Goal: Task Accomplishment & Management: Manage account settings

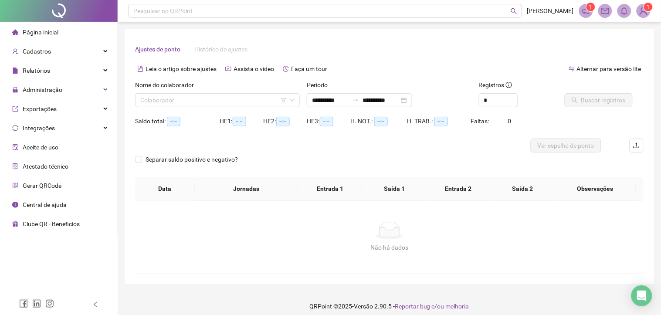
type input "**********"
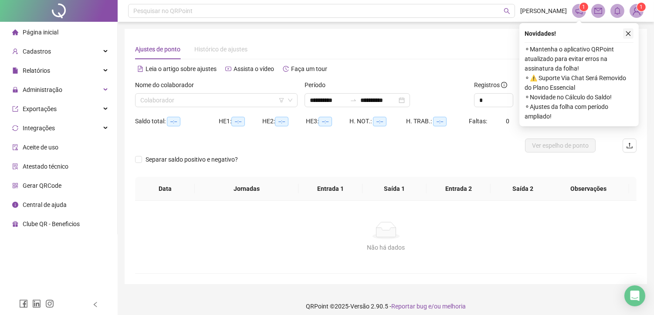
click at [633, 33] on button "button" at bounding box center [628, 33] width 10 height 10
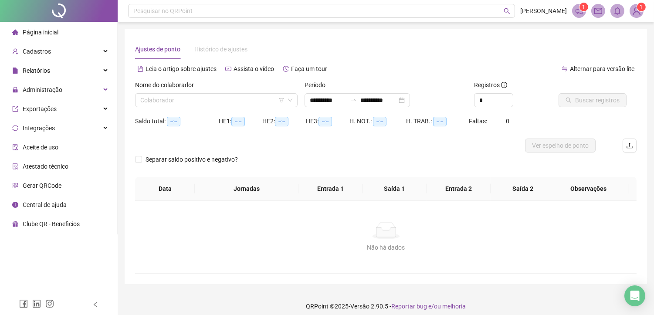
click at [580, 7] on sup "1" at bounding box center [584, 7] width 9 height 9
click at [583, 9] on span "1" at bounding box center [584, 7] width 3 height 6
click at [638, 10] on img at bounding box center [636, 10] width 13 height 13
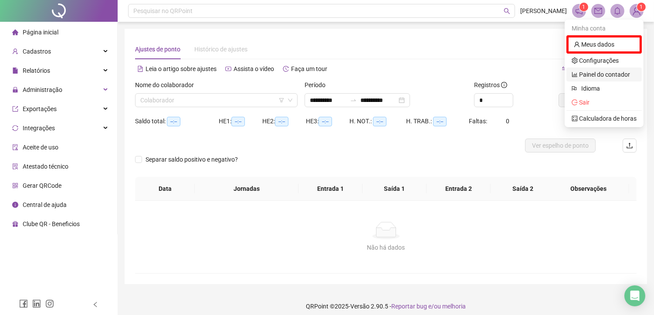
click at [615, 73] on link "Painel do contador" at bounding box center [601, 74] width 58 height 7
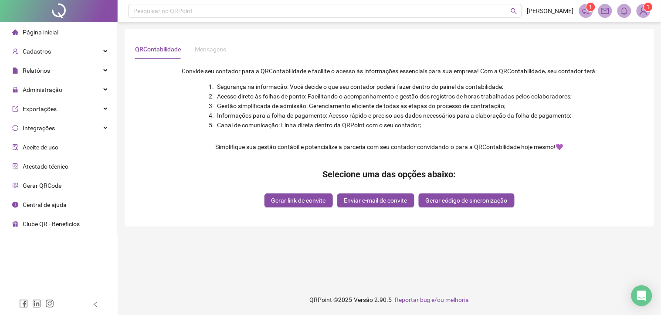
click at [54, 31] on span "Página inicial" at bounding box center [41, 32] width 36 height 7
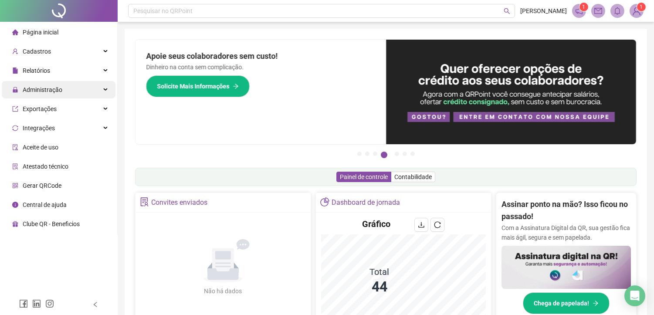
click at [60, 96] on span "Administração" at bounding box center [37, 89] width 50 height 17
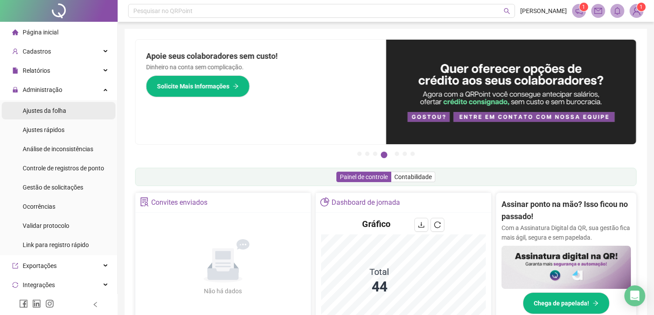
click at [62, 115] on div "Ajustes da folha" at bounding box center [45, 110] width 44 height 17
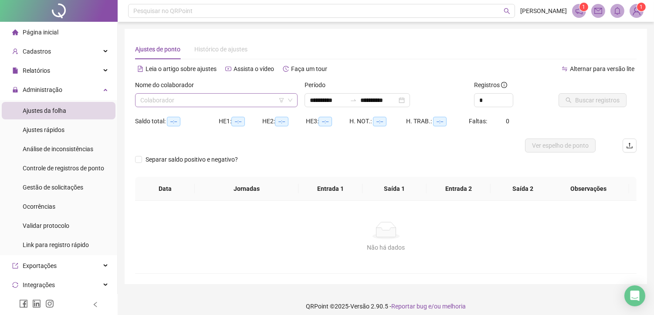
type input "**********"
click at [211, 102] on input "search" at bounding box center [212, 100] width 144 height 13
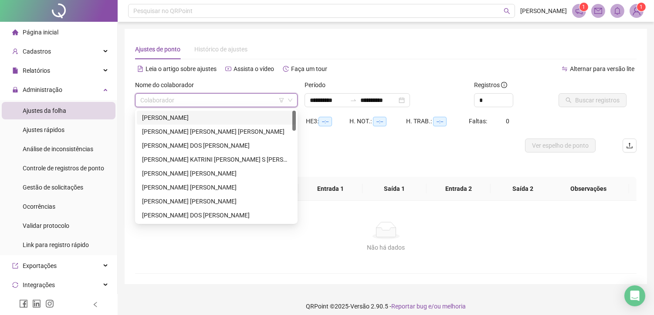
click at [211, 119] on div "[PERSON_NAME]" at bounding box center [216, 118] width 149 height 10
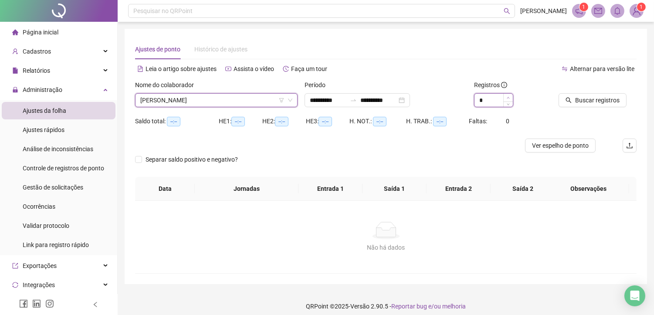
click at [508, 97] on icon "up" at bounding box center [508, 98] width 3 height 2
type input "*"
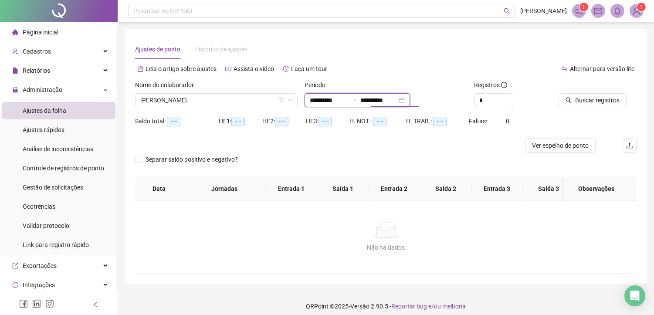
click at [386, 99] on input "**********" at bounding box center [378, 100] width 37 height 10
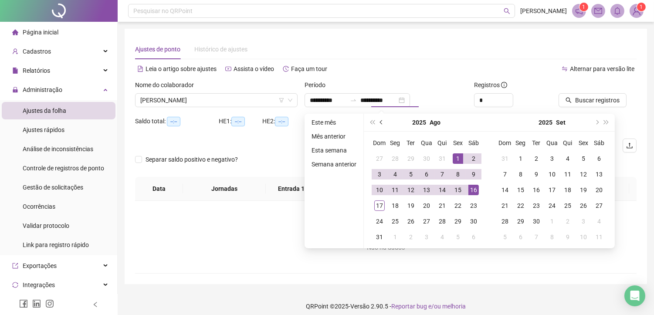
click at [382, 121] on span "prev-year" at bounding box center [382, 122] width 4 height 4
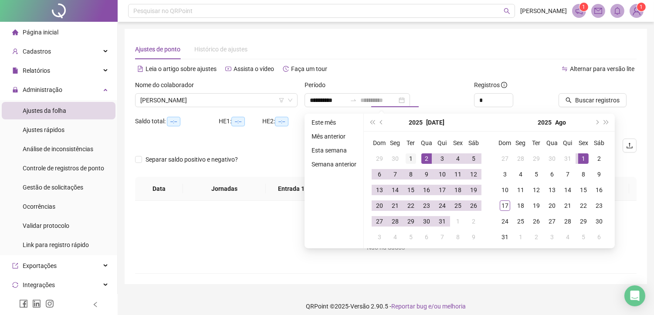
type input "**********"
click at [408, 156] on div "1" at bounding box center [411, 158] width 10 height 10
drag, startPoint x: 444, startPoint y: 224, endPoint x: 489, endPoint y: 177, distance: 64.4
click at [444, 223] on div "31" at bounding box center [442, 221] width 10 height 10
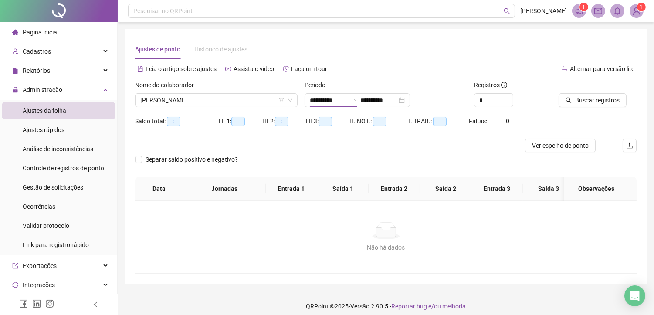
type input "**********"
drag, startPoint x: 602, startPoint y: 102, endPoint x: 608, endPoint y: 82, distance: 21.1
click at [603, 101] on span "Buscar registros" at bounding box center [597, 100] width 44 height 10
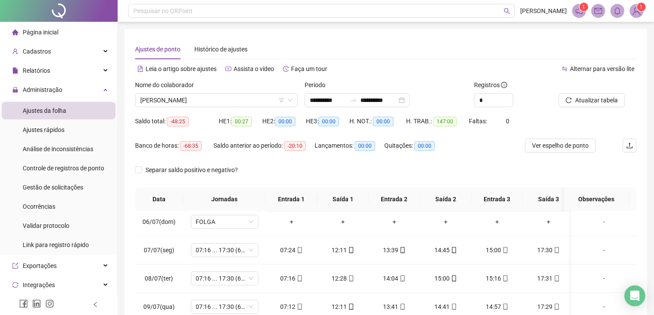
drag, startPoint x: 217, startPoint y: 99, endPoint x: 218, endPoint y: 109, distance: 10.1
click at [217, 101] on span "[PERSON_NAME]" at bounding box center [216, 100] width 152 height 13
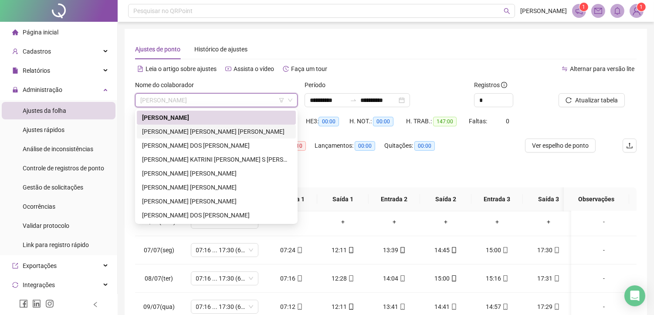
click at [212, 135] on div "[PERSON_NAME] [PERSON_NAME] [PERSON_NAME]" at bounding box center [216, 132] width 149 height 10
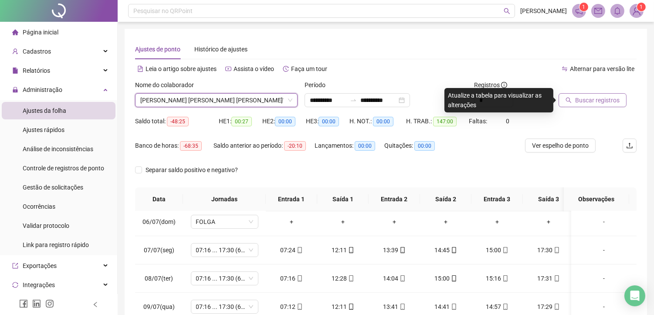
click at [600, 99] on span "Buscar registros" at bounding box center [597, 100] width 44 height 10
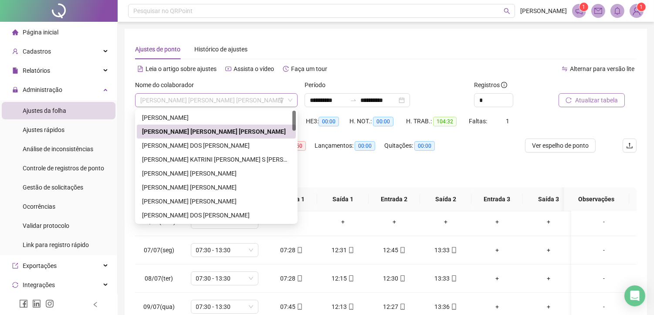
click at [238, 101] on span "[PERSON_NAME] [PERSON_NAME] [PERSON_NAME]" at bounding box center [216, 100] width 152 height 13
click at [179, 149] on div "[PERSON_NAME] DOS [PERSON_NAME]" at bounding box center [216, 146] width 149 height 10
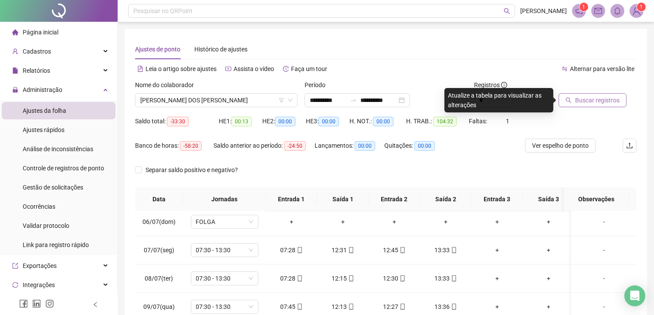
click at [589, 102] on span "Buscar registros" at bounding box center [597, 100] width 44 height 10
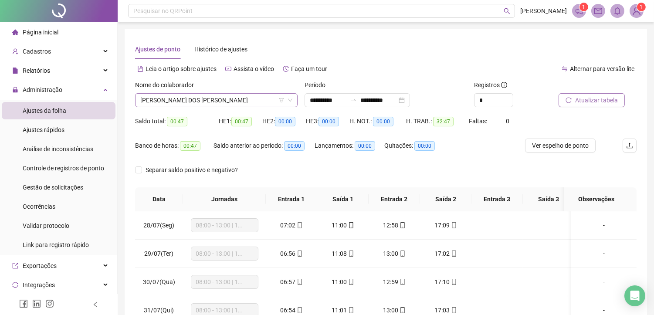
click at [177, 99] on span "[PERSON_NAME] DOS [PERSON_NAME]" at bounding box center [216, 100] width 152 height 13
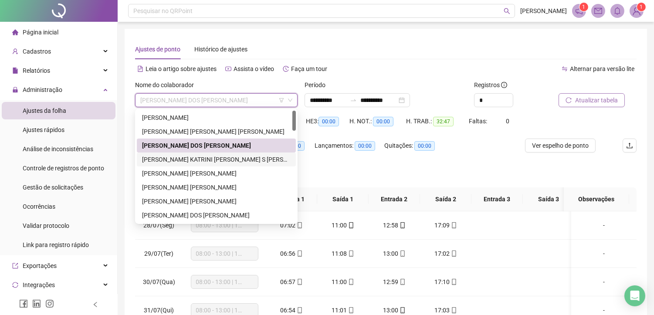
click at [169, 159] on div "[PERSON_NAME] KATRINI [PERSON_NAME] S [PERSON_NAME]" at bounding box center [216, 160] width 149 height 10
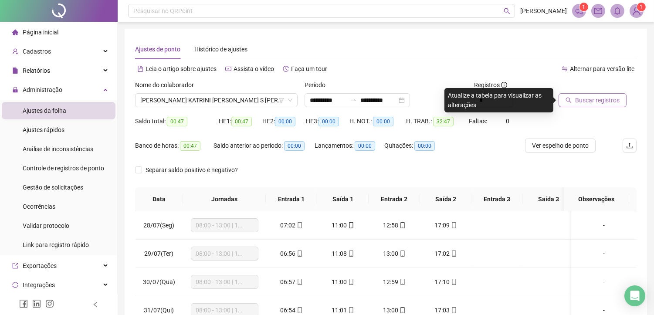
click at [591, 101] on span "Buscar registros" at bounding box center [597, 100] width 44 height 10
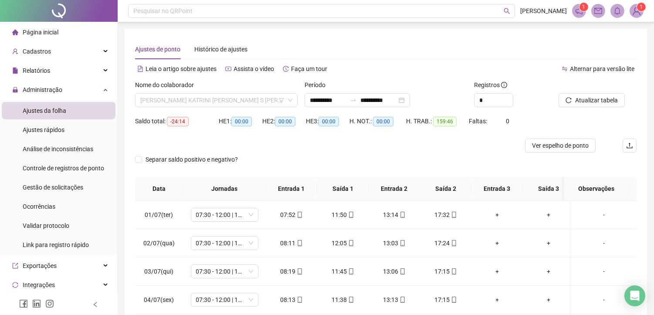
click at [172, 100] on span "[PERSON_NAME] KATRINI [PERSON_NAME] S [PERSON_NAME]" at bounding box center [216, 100] width 152 height 13
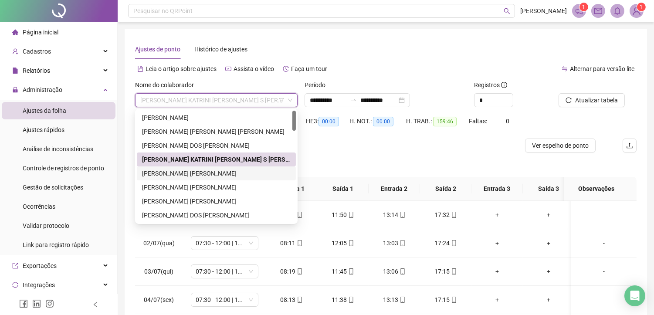
drag, startPoint x: 168, startPoint y: 175, endPoint x: 610, endPoint y: 88, distance: 450.4
click at [169, 174] on div "[PERSON_NAME] [PERSON_NAME]" at bounding box center [216, 174] width 149 height 10
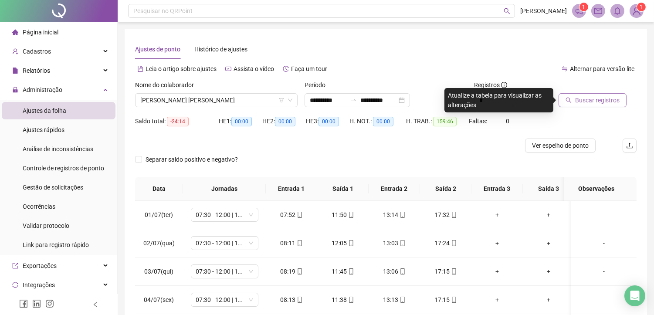
click at [601, 99] on span "Buscar registros" at bounding box center [597, 100] width 44 height 10
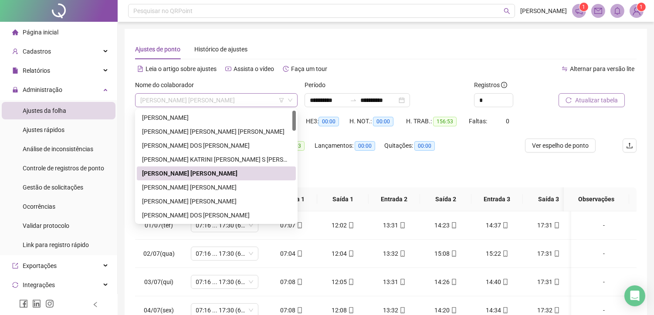
click at [190, 98] on span "[PERSON_NAME] [PERSON_NAME]" at bounding box center [216, 100] width 152 height 13
drag, startPoint x: 173, startPoint y: 184, endPoint x: 241, endPoint y: 171, distance: 69.3
click at [175, 184] on div "[PERSON_NAME] [PERSON_NAME]" at bounding box center [216, 188] width 149 height 10
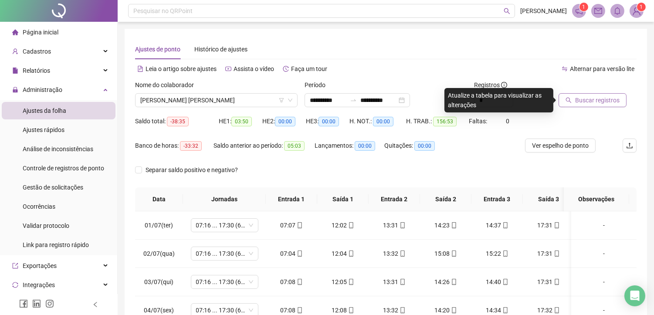
click at [605, 101] on span "Buscar registros" at bounding box center [597, 100] width 44 height 10
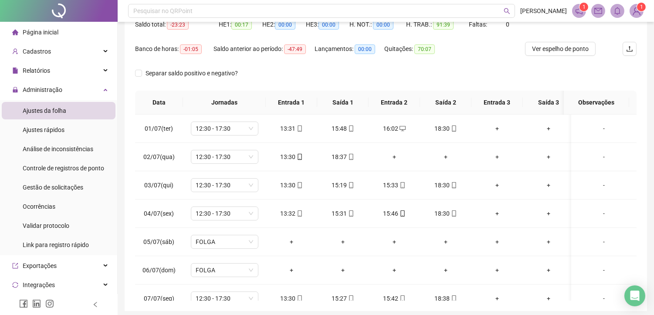
scroll to position [48, 0]
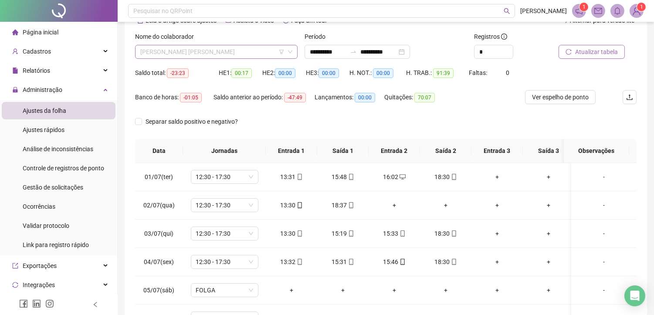
click at [211, 49] on span "[PERSON_NAME] [PERSON_NAME]" at bounding box center [216, 51] width 152 height 13
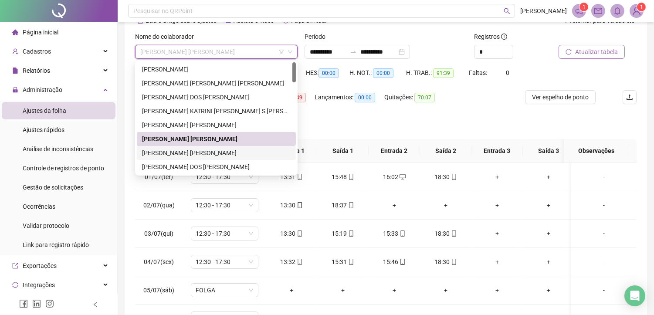
click at [173, 152] on div "[PERSON_NAME] [PERSON_NAME]" at bounding box center [216, 153] width 149 height 10
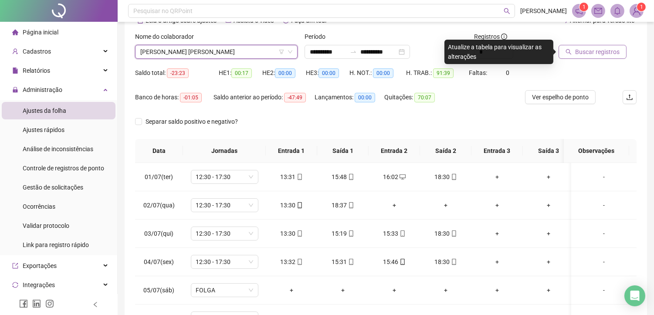
click at [590, 51] on span "Buscar registros" at bounding box center [597, 52] width 44 height 10
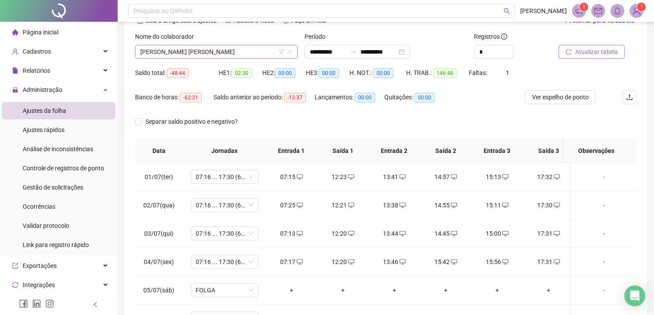
click at [180, 54] on span "[PERSON_NAME] [PERSON_NAME]" at bounding box center [216, 51] width 152 height 13
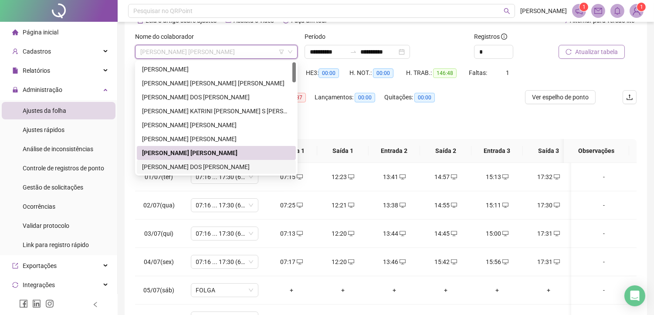
drag, startPoint x: 168, startPoint y: 166, endPoint x: 569, endPoint y: 34, distance: 422.2
click at [167, 166] on div "[PERSON_NAME] DOS [PERSON_NAME]" at bounding box center [216, 167] width 149 height 10
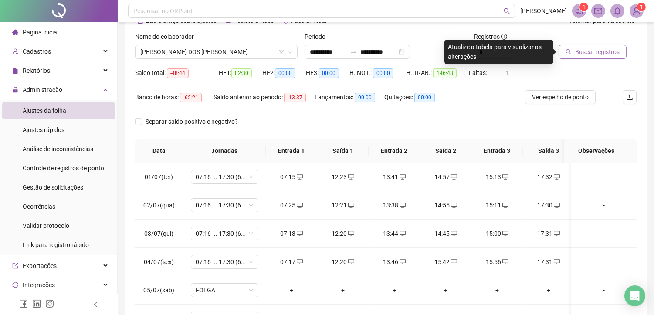
click at [584, 54] on span "Buscar registros" at bounding box center [597, 52] width 44 height 10
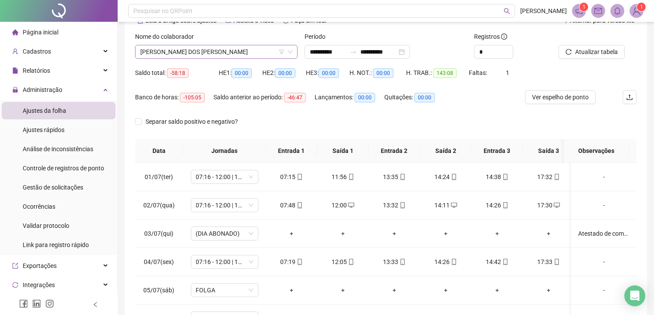
click at [192, 49] on span "[PERSON_NAME] DOS [PERSON_NAME]" at bounding box center [216, 51] width 152 height 13
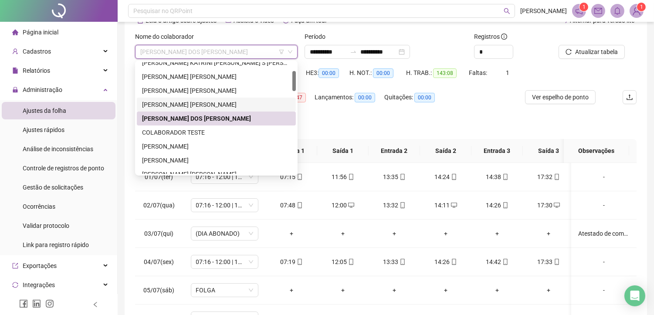
scroll to position [97, 0]
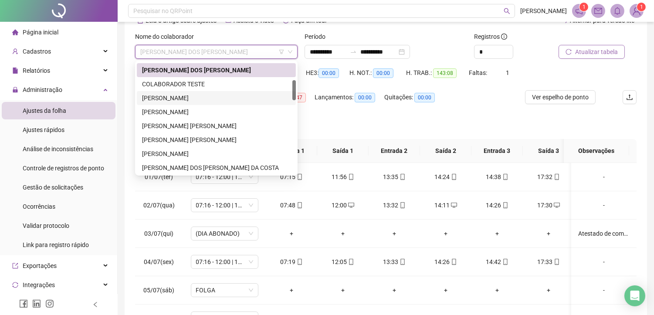
drag, startPoint x: 214, startPoint y: 97, endPoint x: 602, endPoint y: 58, distance: 390.3
click at [214, 98] on div "[PERSON_NAME]" at bounding box center [216, 98] width 149 height 10
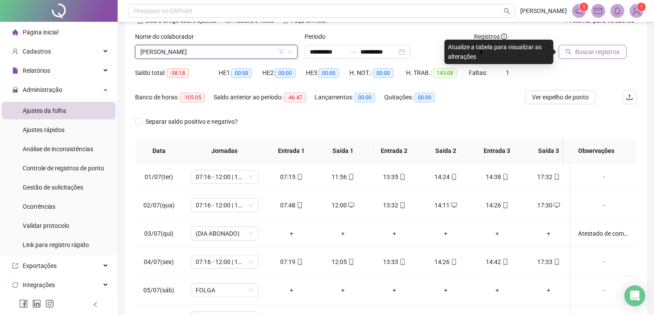
click at [598, 49] on span "Buscar registros" at bounding box center [597, 52] width 44 height 10
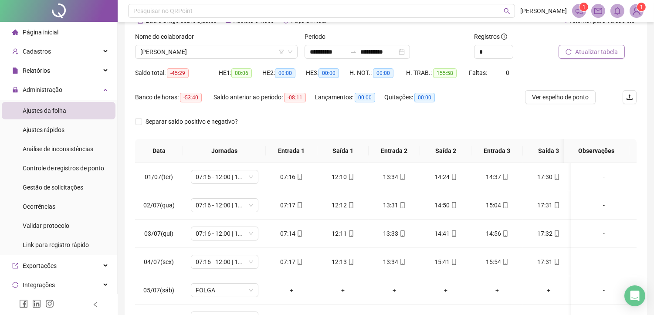
click at [599, 48] on span "Atualizar tabela" at bounding box center [596, 52] width 43 height 10
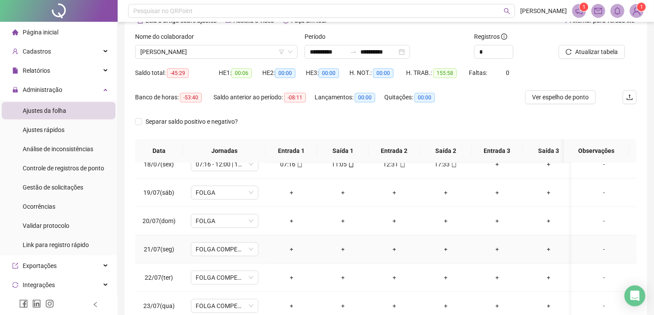
scroll to position [484, 0]
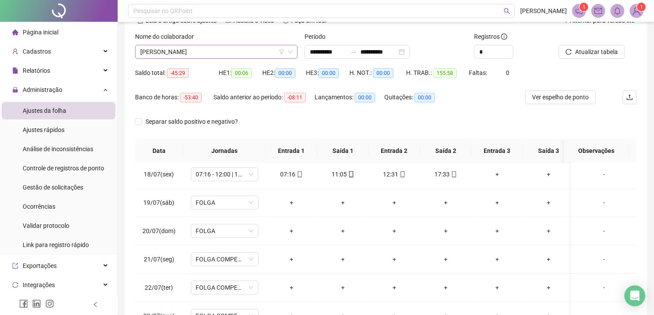
click at [198, 54] on span "[PERSON_NAME]" at bounding box center [216, 51] width 152 height 13
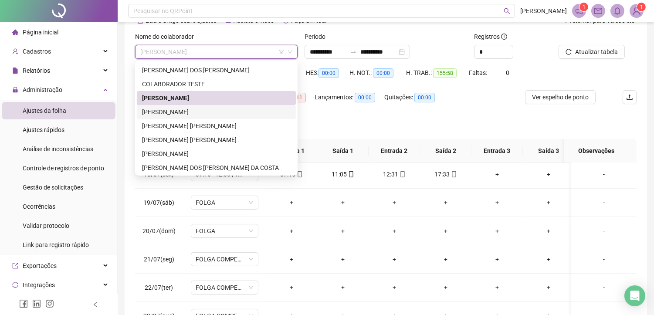
drag, startPoint x: 193, startPoint y: 110, endPoint x: 206, endPoint y: 107, distance: 13.4
click at [206, 107] on div "[PERSON_NAME]" at bounding box center [216, 112] width 149 height 10
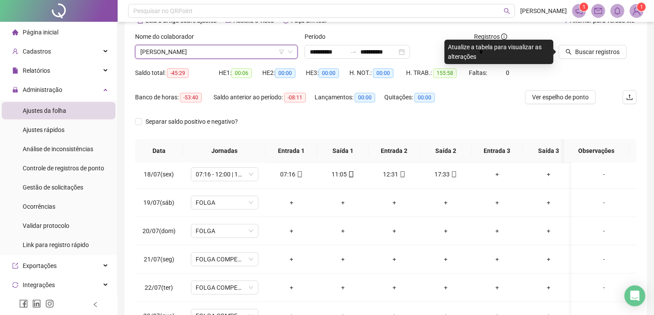
click at [606, 51] on span "Buscar registros" at bounding box center [597, 52] width 44 height 10
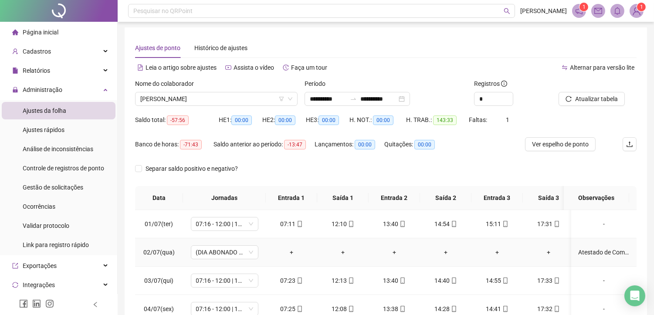
scroll to position [0, 0]
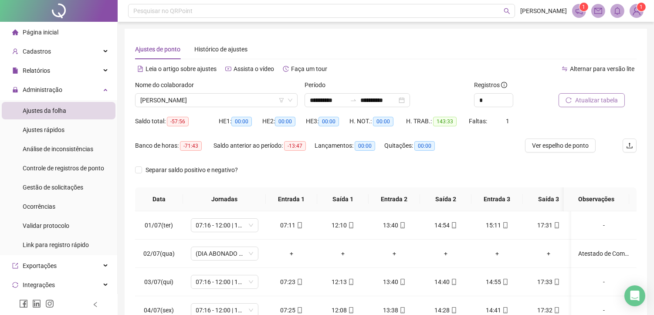
click at [589, 97] on span "Atualizar tabela" at bounding box center [596, 100] width 43 height 10
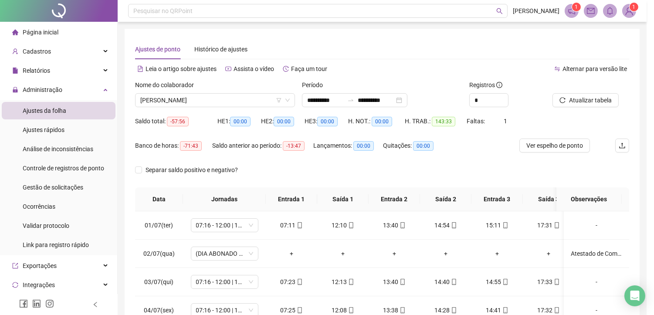
click at [579, 101] on div "Atualizando tabela Atualizando e reorganizando os registros... OK" at bounding box center [327, 157] width 654 height 315
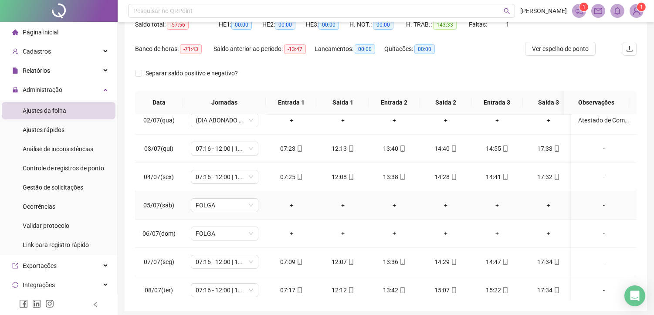
scroll to position [145, 0]
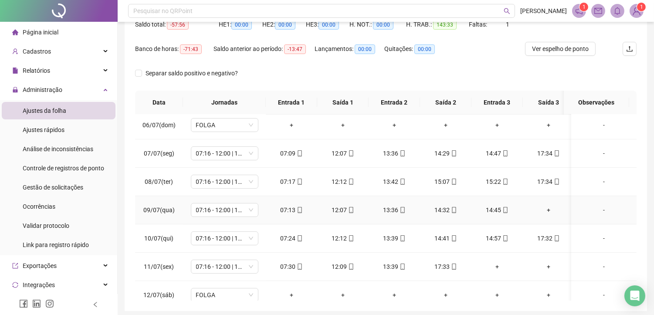
click at [547, 208] on div "+" at bounding box center [548, 210] width 37 height 10
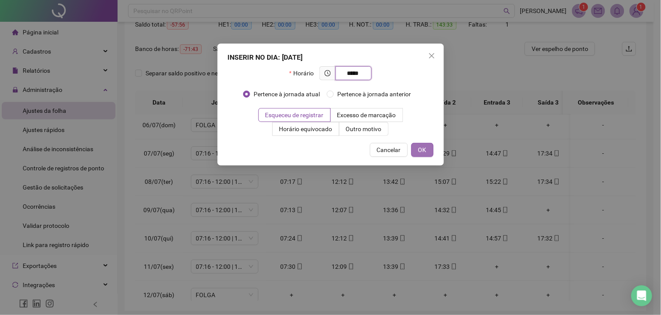
type input "*****"
click at [427, 151] on button "OK" at bounding box center [422, 150] width 22 height 14
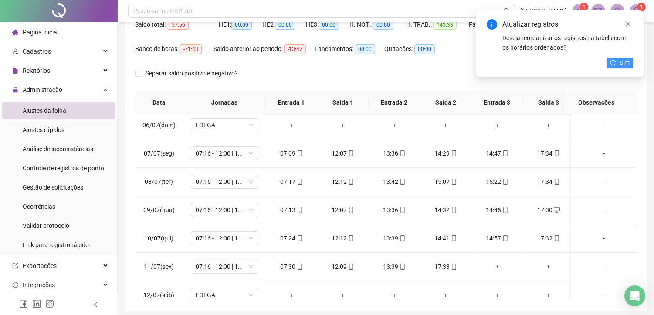
click at [612, 61] on icon "reload" at bounding box center [613, 63] width 6 height 6
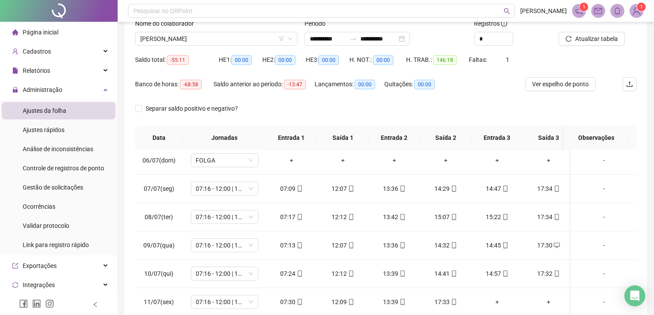
scroll to position [48, 0]
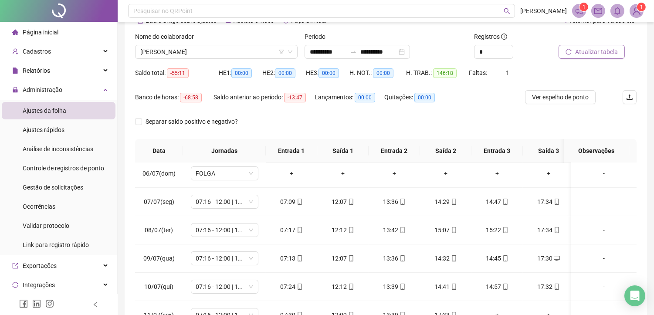
click at [612, 53] on span "Atualizar tabela" at bounding box center [596, 52] width 43 height 10
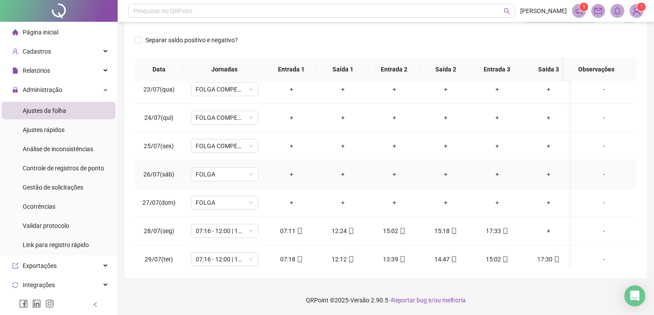
scroll to position [678, 0]
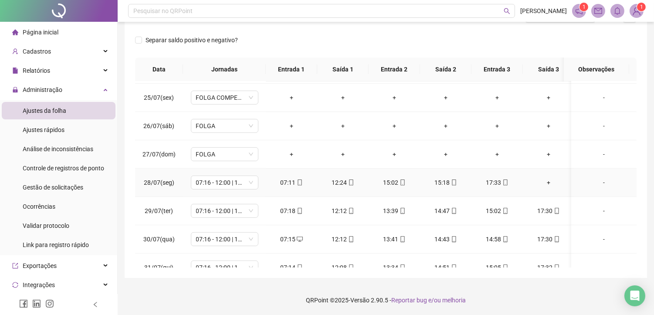
click at [556, 182] on div "+" at bounding box center [548, 183] width 37 height 10
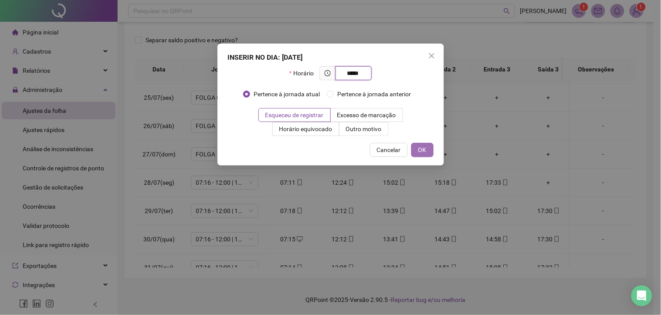
type input "*****"
click at [419, 150] on span "OK" at bounding box center [422, 150] width 8 height 10
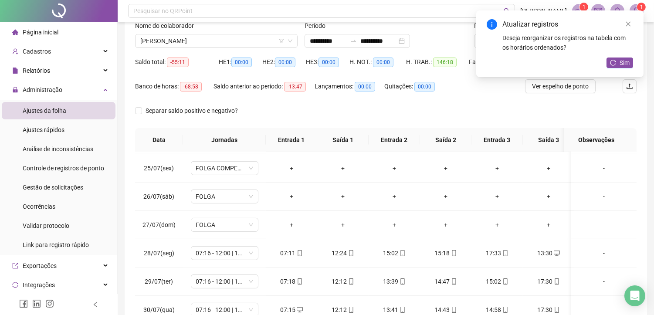
scroll to position [33, 0]
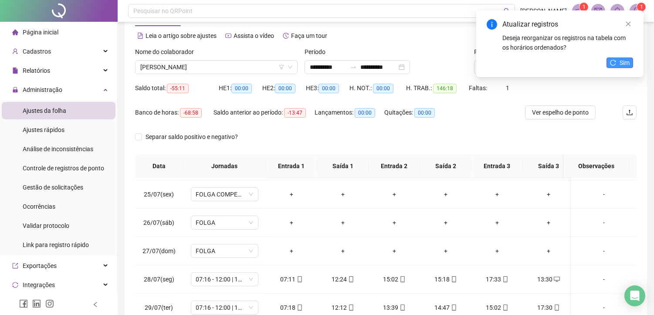
click at [621, 59] on span "Sim" at bounding box center [625, 63] width 10 height 10
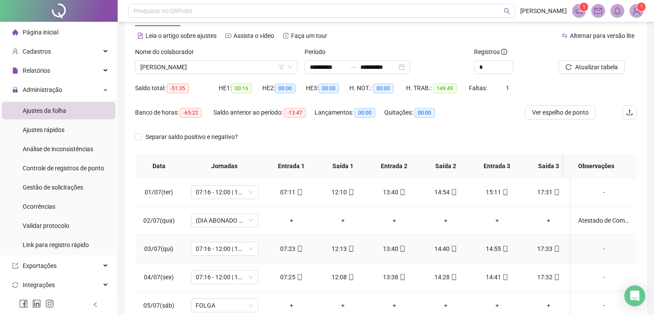
scroll to position [0, 0]
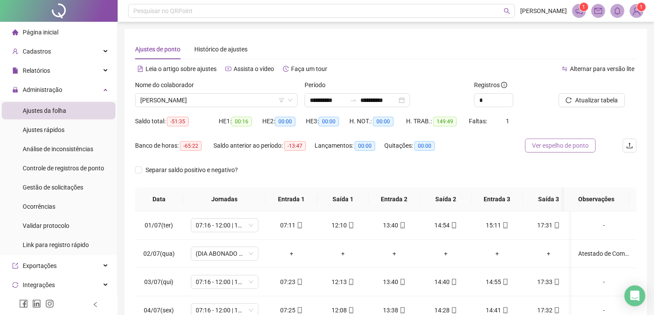
click at [575, 147] on span "Ver espelho de ponto" at bounding box center [560, 146] width 57 height 10
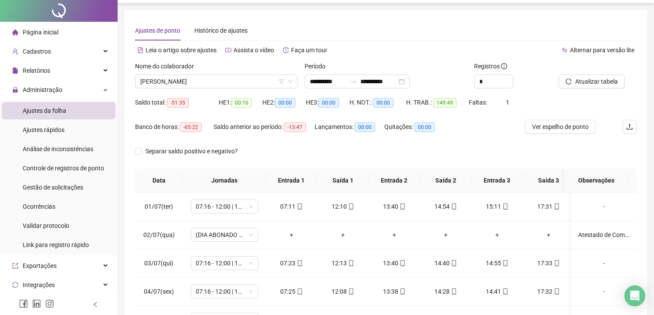
scroll to position [48, 0]
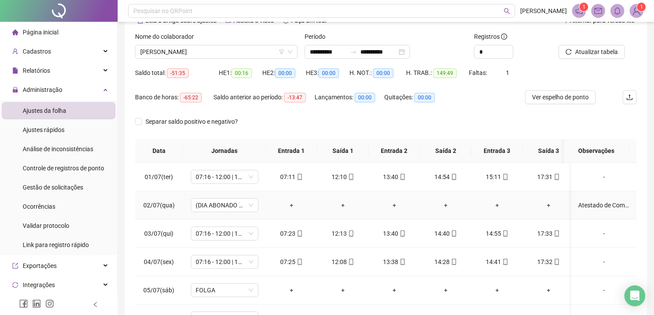
click at [593, 203] on div "Atestado de Comparecimento" at bounding box center [603, 206] width 51 height 10
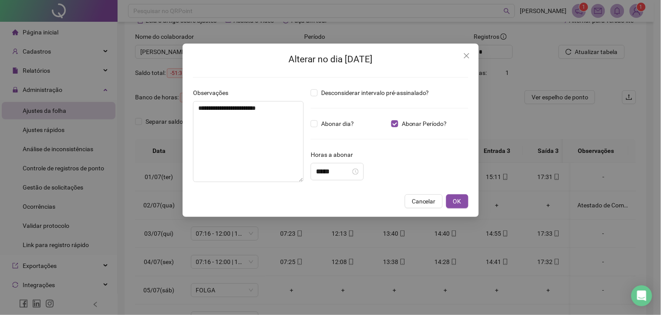
type textarea "**********"
type input "*****"
click at [462, 199] on button "OK" at bounding box center [457, 201] width 22 height 14
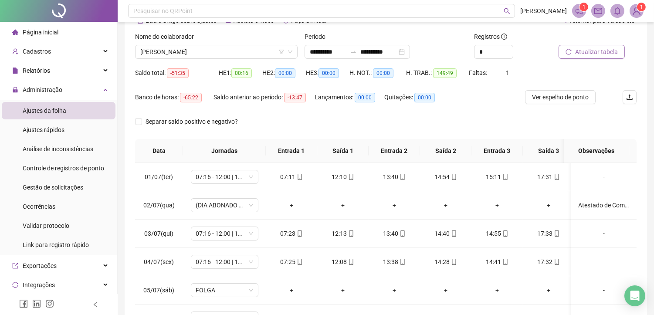
click at [601, 51] on span "Atualizar tabela" at bounding box center [596, 52] width 43 height 10
click at [201, 52] on span "[PERSON_NAME]" at bounding box center [216, 51] width 152 height 13
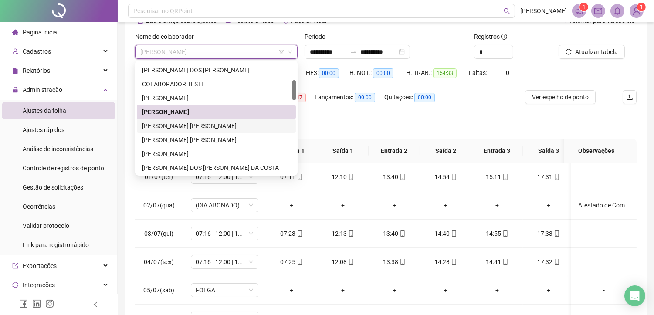
click at [201, 125] on div "[PERSON_NAME] [PERSON_NAME]" at bounding box center [216, 126] width 149 height 10
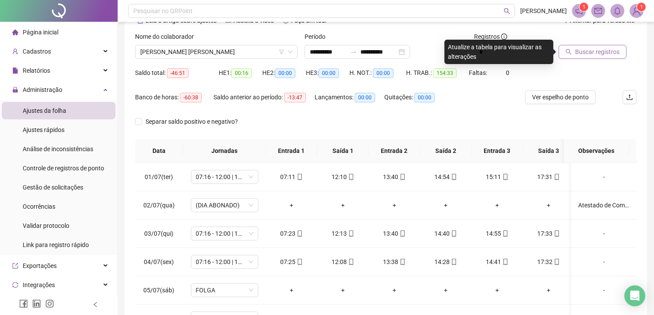
click at [608, 46] on button "Buscar registros" at bounding box center [593, 52] width 68 height 14
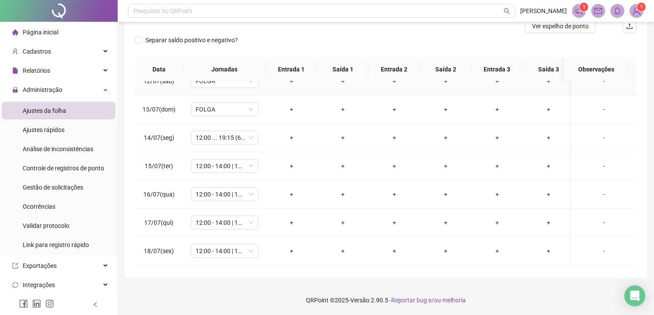
scroll to position [339, 0]
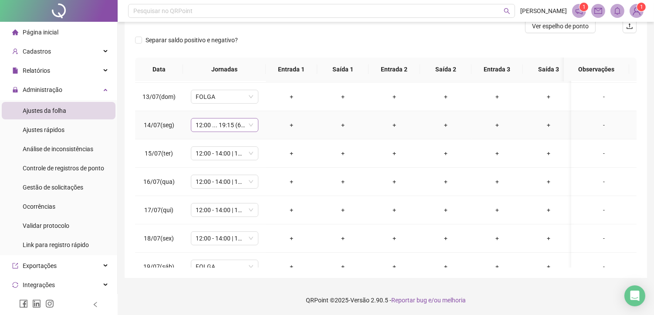
click at [221, 126] on span "12:00 ... 19:15 (6 HORAS)" at bounding box center [224, 125] width 57 height 13
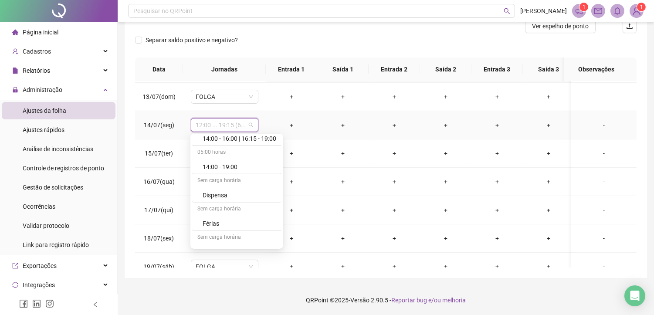
scroll to position [823, 0]
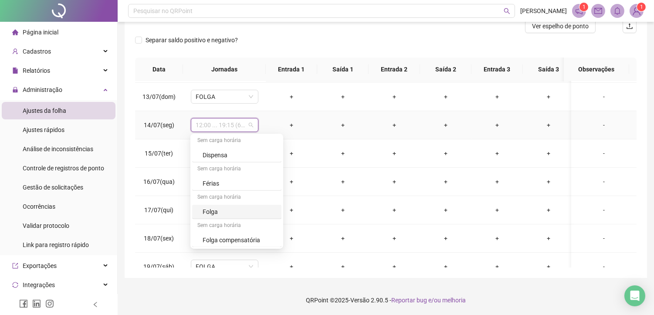
click at [214, 213] on div "Folga" at bounding box center [240, 212] width 74 height 10
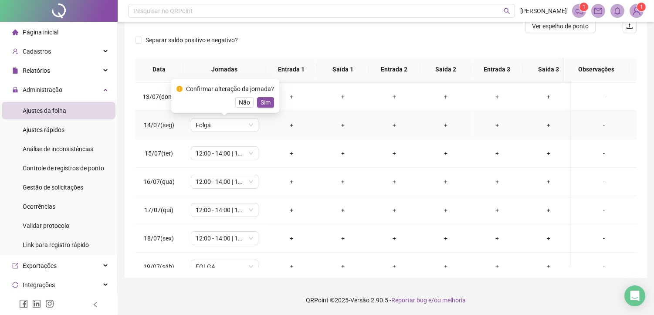
click at [266, 108] on div "Confirmar alteração da jornada? Não Sim" at bounding box center [225, 96] width 108 height 34
click at [264, 106] on span "Sim" at bounding box center [266, 103] width 10 height 10
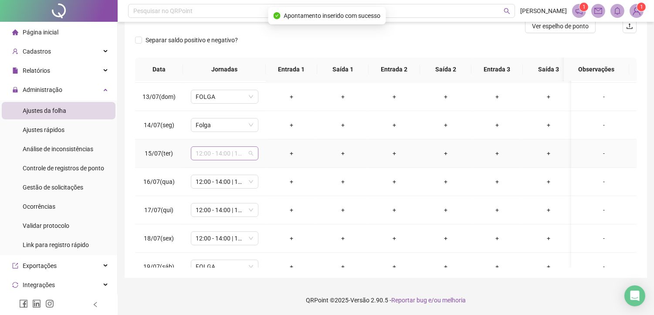
click at [219, 149] on span "12:00 - 14:00 | 14:15 - 18:00" at bounding box center [224, 153] width 57 height 13
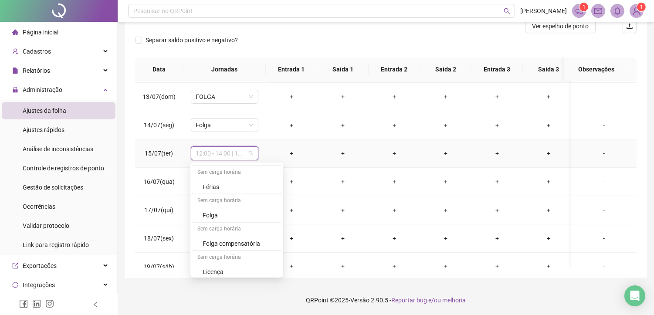
scroll to position [853, 0]
click at [241, 207] on div "Folga" at bounding box center [240, 212] width 74 height 10
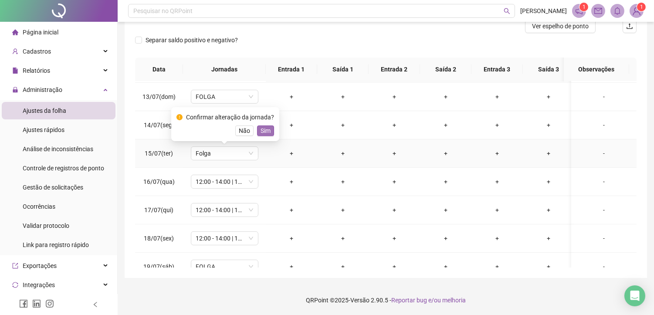
click at [272, 129] on button "Sim" at bounding box center [265, 131] width 17 height 10
click at [268, 131] on td "+" at bounding box center [291, 125] width 51 height 28
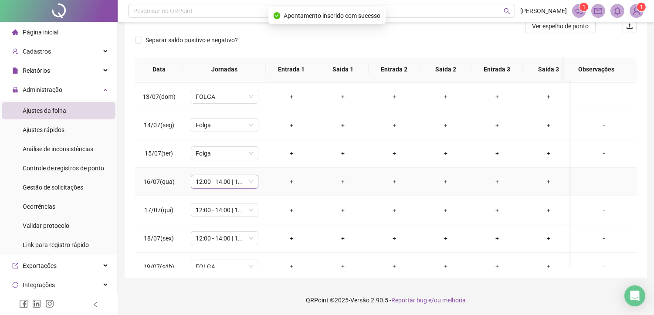
click at [220, 179] on span "12:00 - 14:00 | 14:15 - 18:00" at bounding box center [224, 181] width 57 height 13
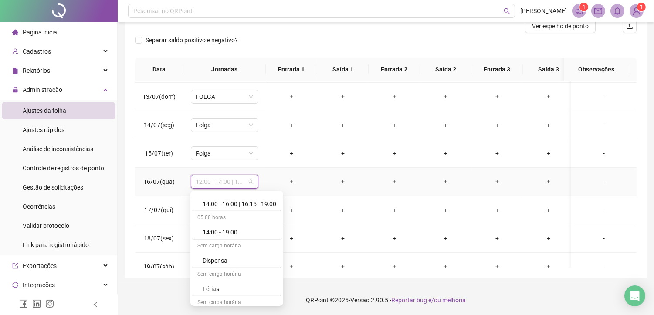
scroll to position [823, 0]
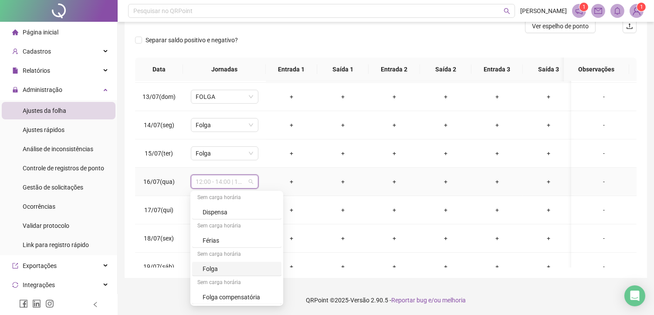
click at [214, 269] on div "Folga" at bounding box center [240, 269] width 74 height 10
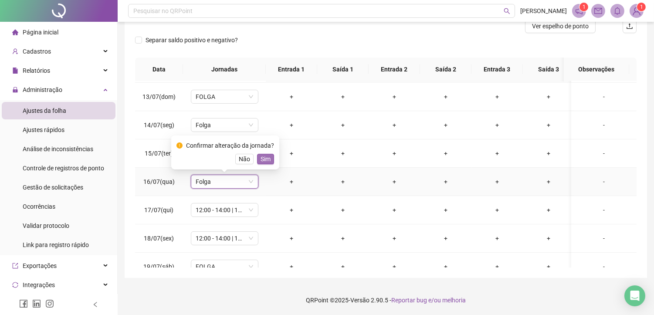
click at [265, 158] on span "Sim" at bounding box center [266, 159] width 10 height 10
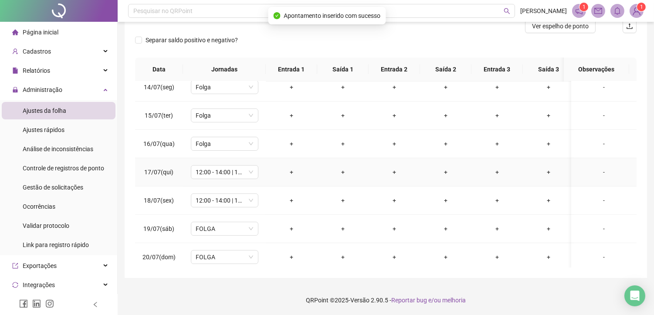
scroll to position [387, 0]
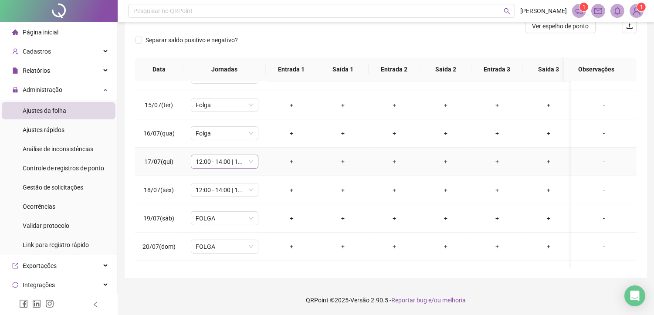
click at [215, 167] on span "12:00 - 14:00 | 14:15 - 18:00" at bounding box center [224, 161] width 57 height 13
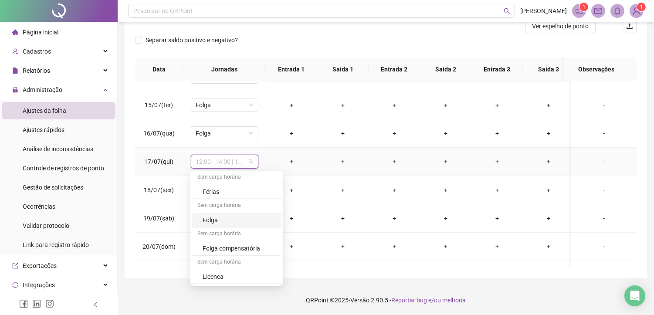
click at [230, 217] on div "Folga" at bounding box center [240, 220] width 74 height 10
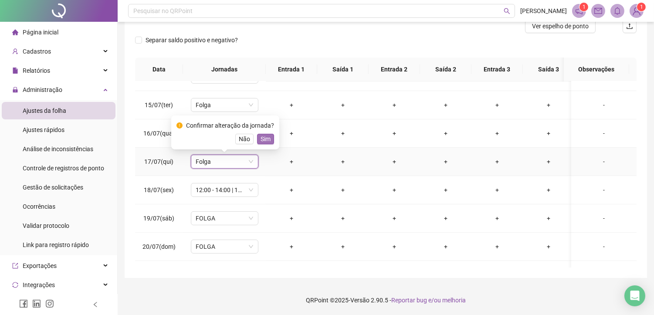
click at [261, 139] on span "Sim" at bounding box center [266, 139] width 10 height 10
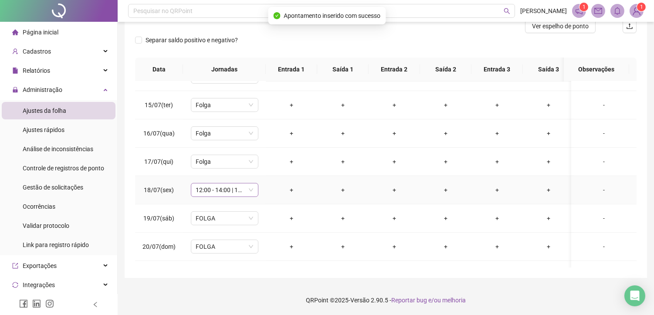
click at [223, 190] on span "12:00 - 14:00 | 14:15 - 18:00" at bounding box center [224, 190] width 57 height 13
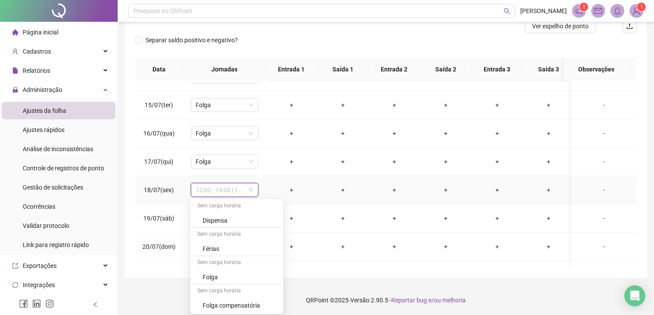
scroll to position [853, 0]
click at [208, 249] on div "Folga" at bounding box center [240, 249] width 74 height 10
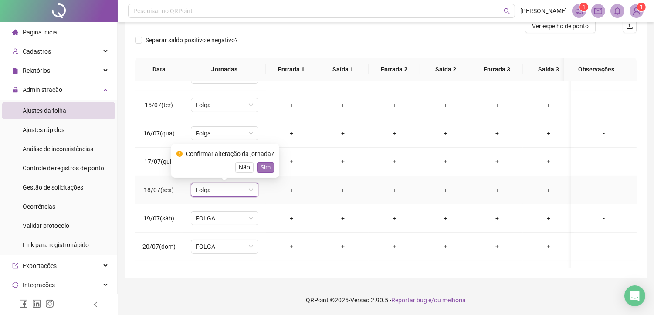
click at [265, 168] on span "Sim" at bounding box center [266, 168] width 10 height 10
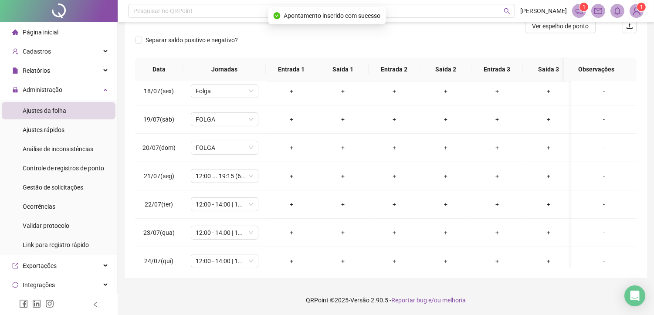
scroll to position [533, 0]
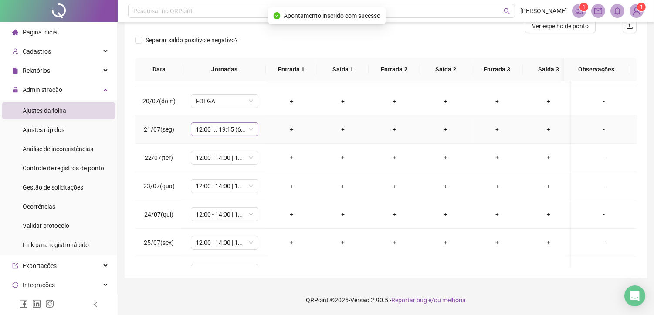
click at [229, 132] on span "12:00 ... 19:15 (6 HORAS)" at bounding box center [224, 129] width 57 height 13
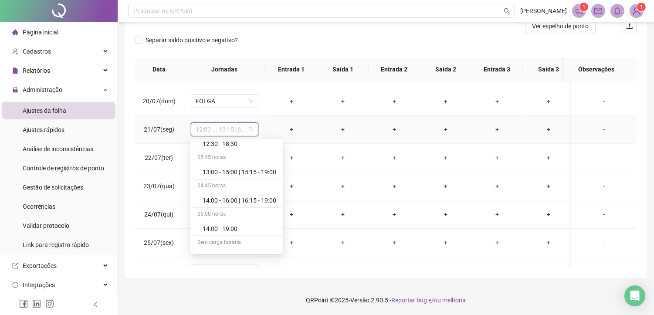
scroll to position [823, 0]
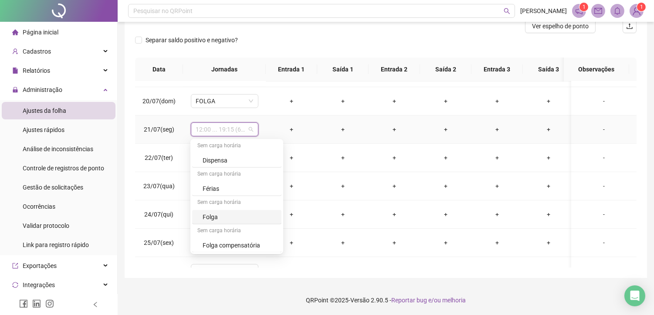
click at [208, 222] on div "Folga" at bounding box center [240, 217] width 74 height 10
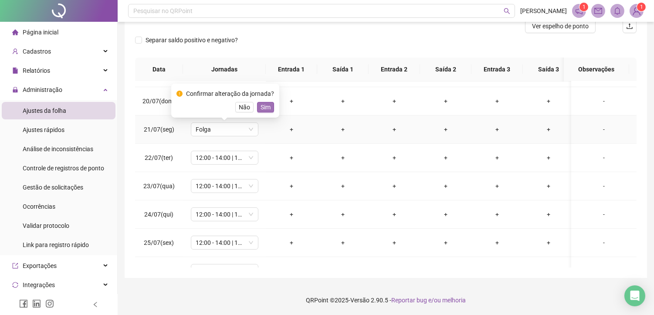
click at [261, 103] on span "Sim" at bounding box center [266, 107] width 10 height 10
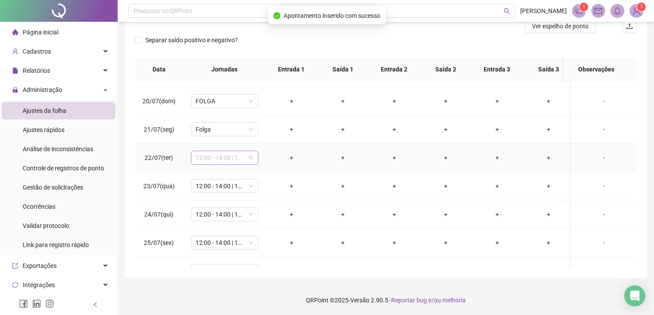
click at [207, 162] on span "12:00 - 14:00 | 14:15 - 18:00" at bounding box center [224, 157] width 57 height 13
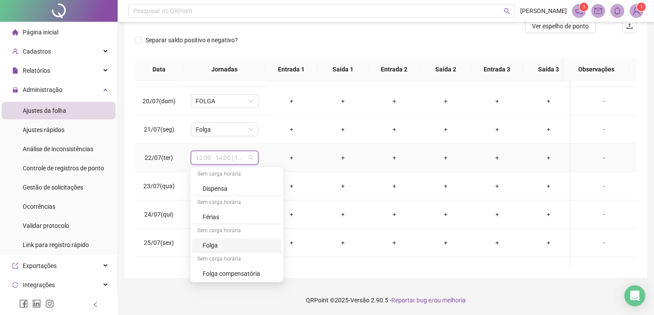
click at [218, 245] on div "Folga" at bounding box center [240, 246] width 74 height 10
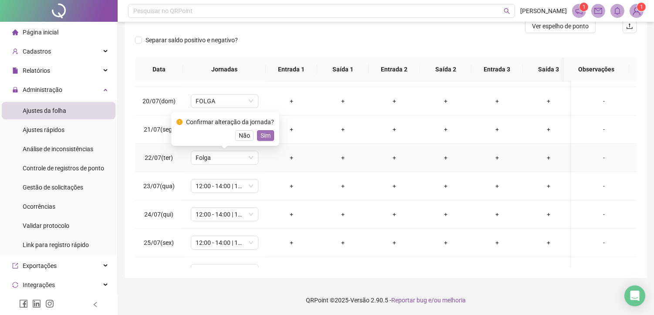
click at [262, 131] on span "Sim" at bounding box center [266, 136] width 10 height 10
click at [202, 188] on span "12:00 - 14:00 | 14:15 - 18:00" at bounding box center [224, 186] width 57 height 13
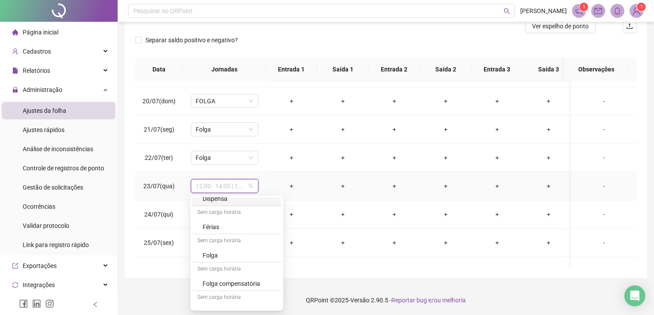
scroll to position [853, 0]
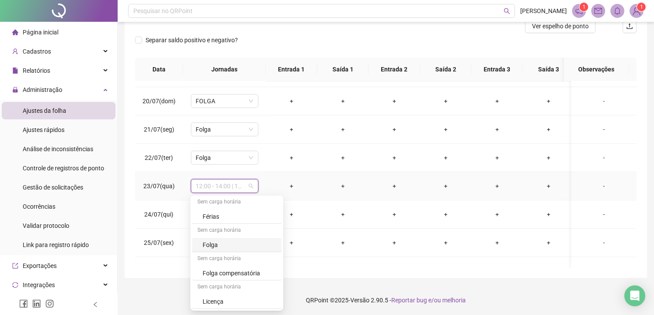
click at [215, 246] on div "Folga" at bounding box center [240, 245] width 74 height 10
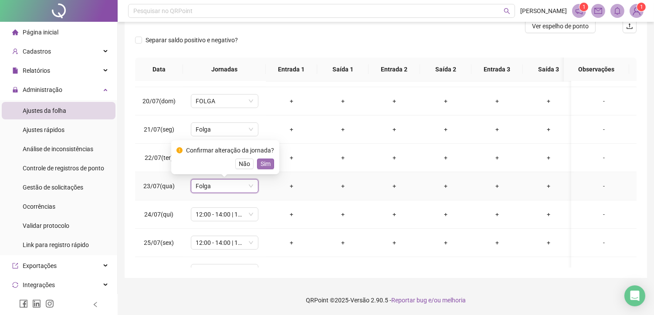
click at [258, 164] on button "Sim" at bounding box center [265, 164] width 17 height 10
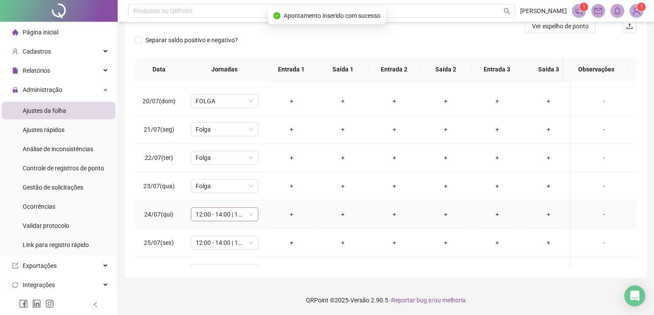
click at [211, 217] on span "12:00 - 14:00 | 14:15 - 18:00" at bounding box center [224, 214] width 57 height 13
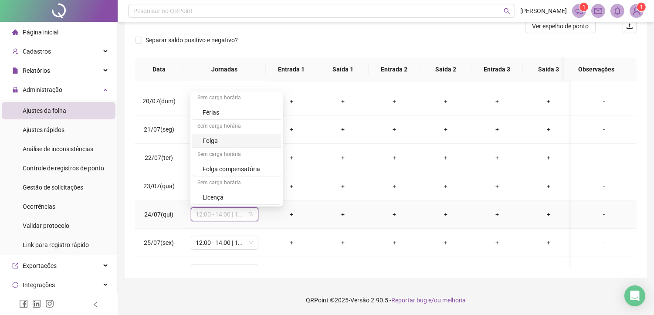
click at [211, 140] on div "Folga" at bounding box center [240, 141] width 74 height 10
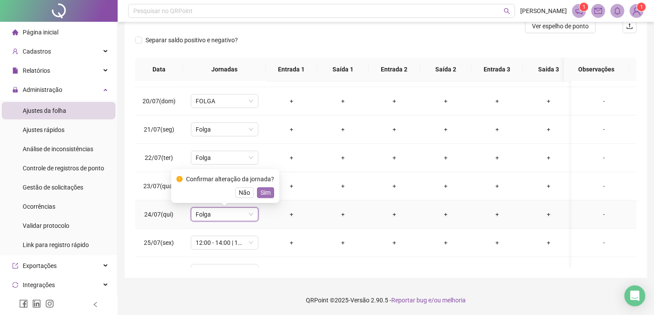
click at [267, 190] on span "Sim" at bounding box center [266, 193] width 10 height 10
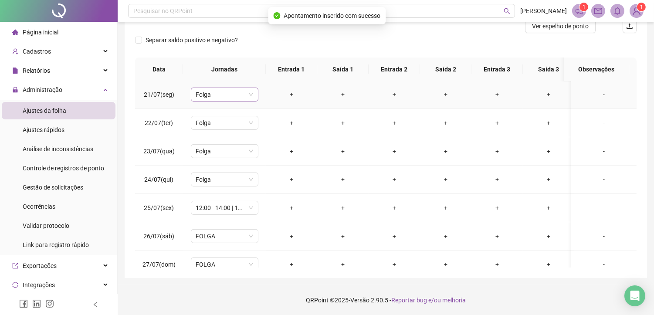
scroll to position [581, 0]
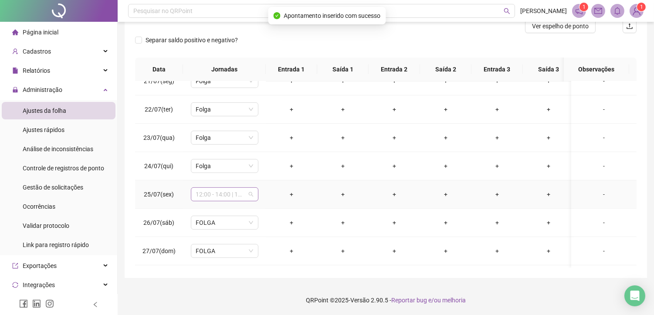
click at [218, 195] on span "12:00 - 14:00 | 14:15 - 18:00" at bounding box center [224, 194] width 57 height 13
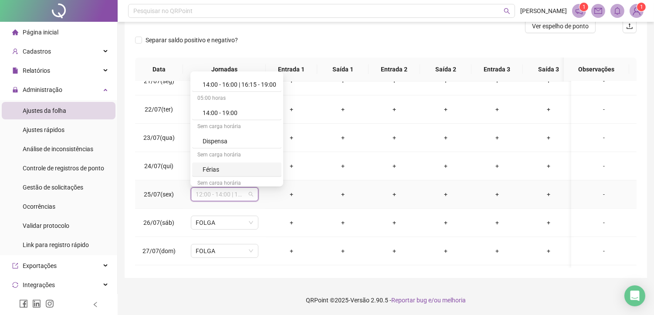
scroll to position [823, 0]
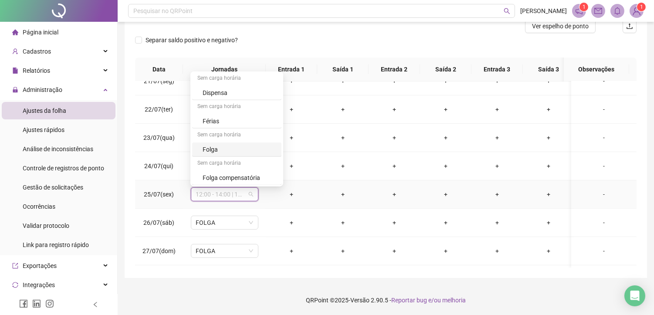
click at [212, 149] on div "Folga" at bounding box center [240, 150] width 74 height 10
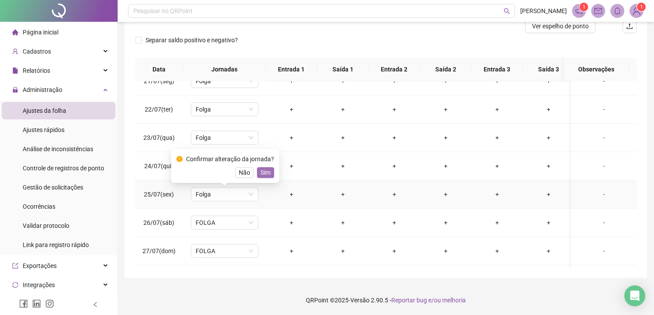
click at [263, 171] on span "Sim" at bounding box center [266, 173] width 10 height 10
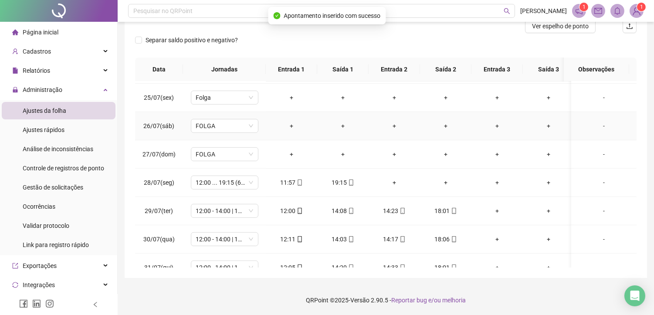
scroll to position [700, 0]
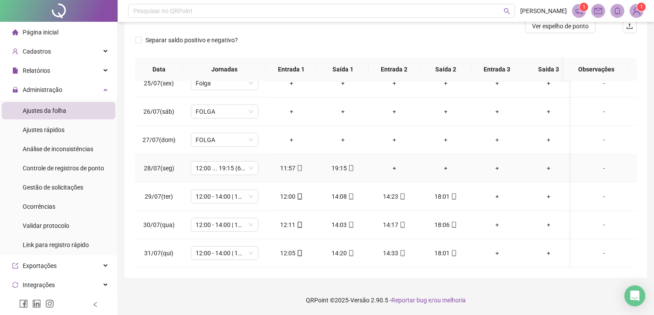
click at [389, 163] on div "+" at bounding box center [394, 168] width 37 height 10
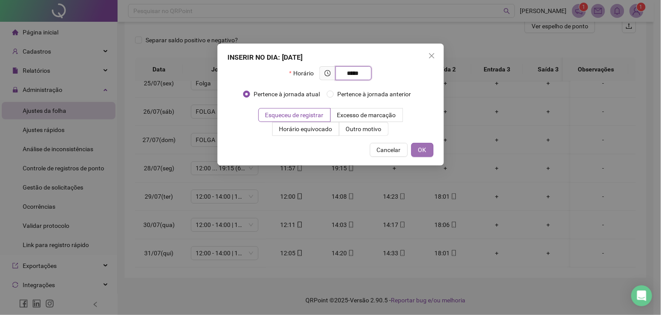
type input "*****"
click at [419, 146] on span "OK" at bounding box center [422, 150] width 8 height 10
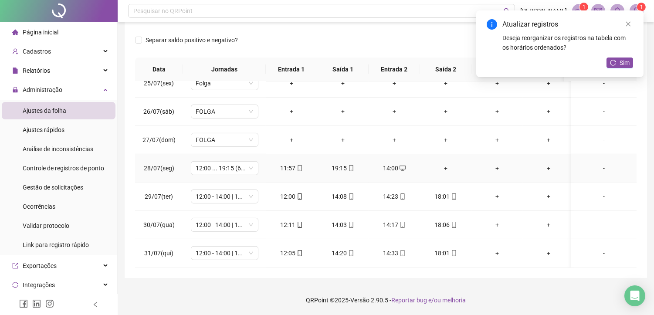
click at [446, 163] on div "+" at bounding box center [445, 168] width 37 height 10
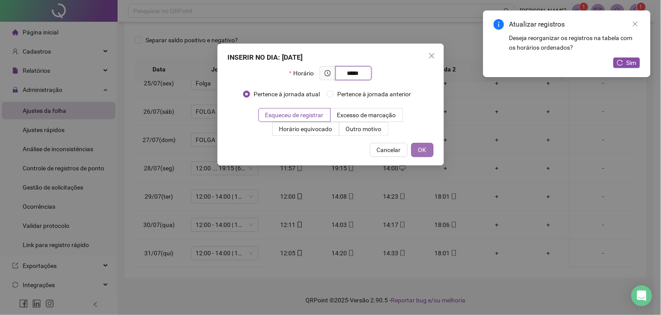
type input "*****"
click at [430, 146] on button "OK" at bounding box center [422, 150] width 22 height 14
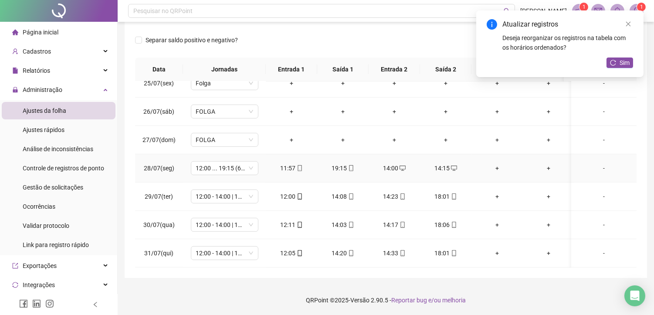
click at [493, 163] on div "+" at bounding box center [497, 168] width 37 height 10
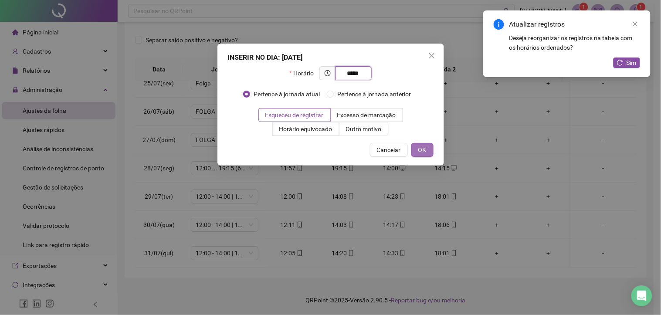
type input "*****"
click at [428, 149] on button "OK" at bounding box center [422, 150] width 22 height 14
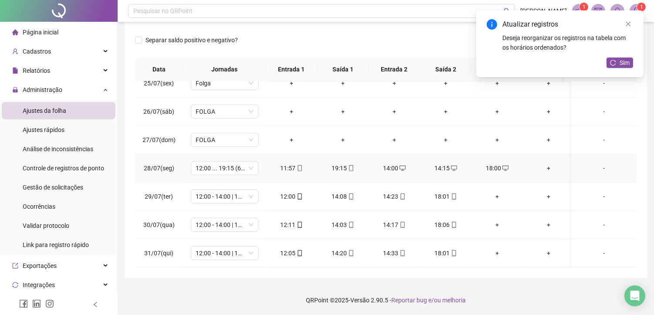
click at [545, 163] on div "+" at bounding box center [548, 168] width 37 height 10
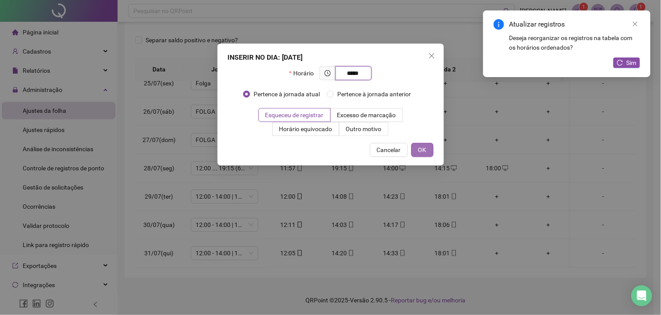
type input "*****"
click at [426, 146] on span "OK" at bounding box center [422, 150] width 8 height 10
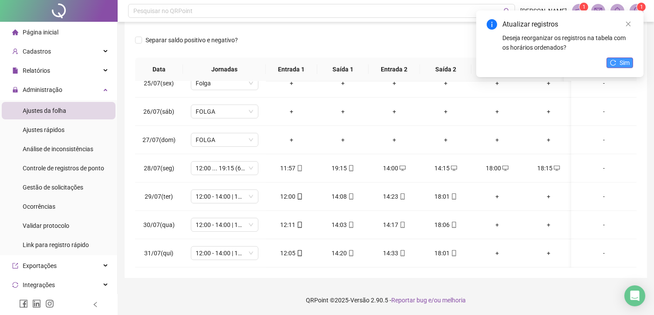
click at [620, 66] on span "Sim" at bounding box center [625, 63] width 10 height 10
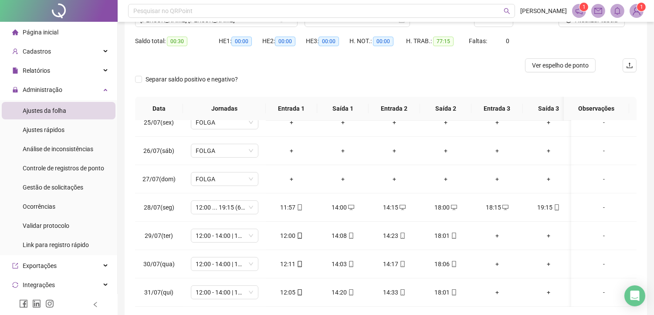
scroll to position [0, 0]
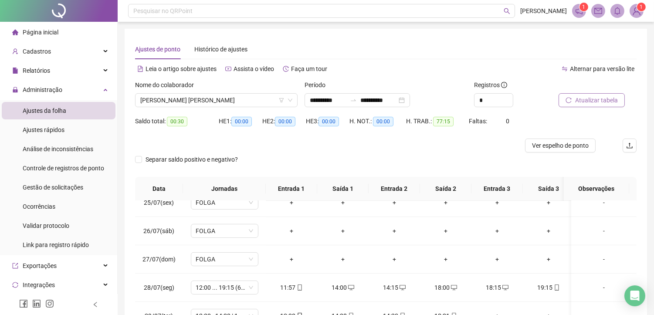
click at [609, 98] on span "Atualizar tabela" at bounding box center [596, 100] width 43 height 10
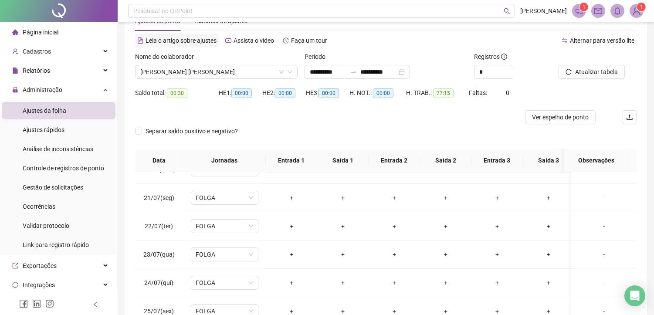
scroll to position [23, 0]
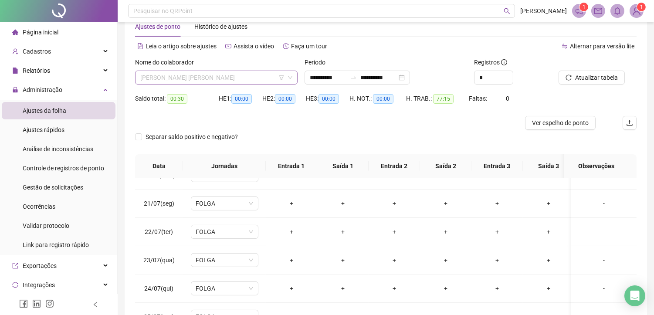
click at [210, 75] on span "[PERSON_NAME] [PERSON_NAME]" at bounding box center [216, 77] width 152 height 13
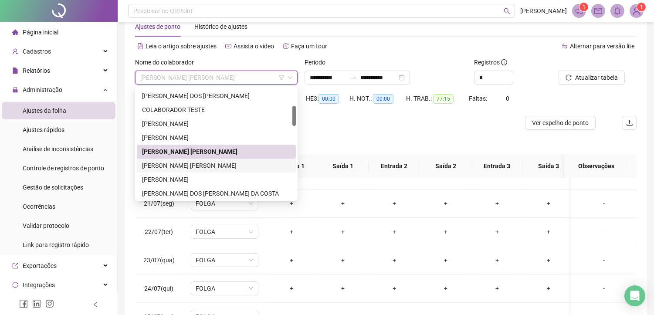
click at [197, 170] on div "[PERSON_NAME] [PERSON_NAME]" at bounding box center [216, 166] width 149 height 10
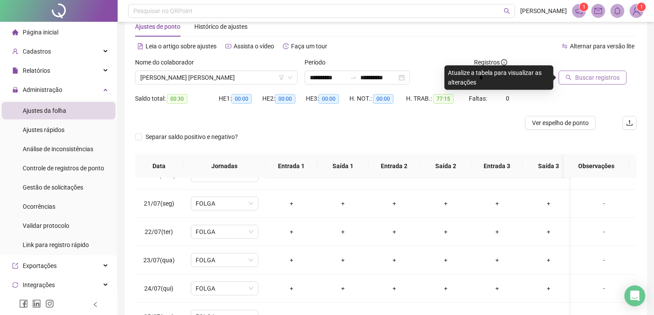
click at [602, 81] on span "Buscar registros" at bounding box center [597, 78] width 44 height 10
click at [593, 75] on div "Buscando registros Os registros de ponto estão sendo buscados... OK" at bounding box center [327, 157] width 654 height 315
